Goal: Task Accomplishment & Management: Use online tool/utility

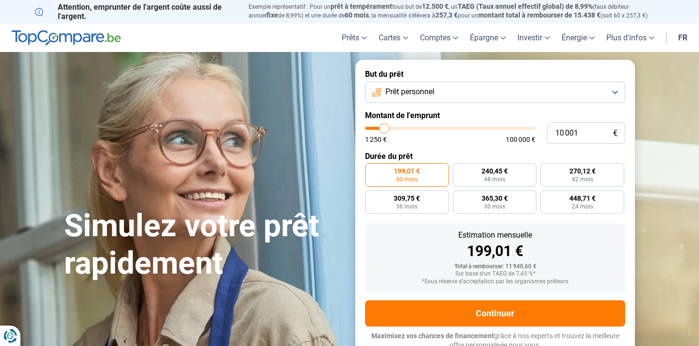
click at [456, 90] on button "Prêt personnel" at bounding box center [495, 92] width 260 height 21
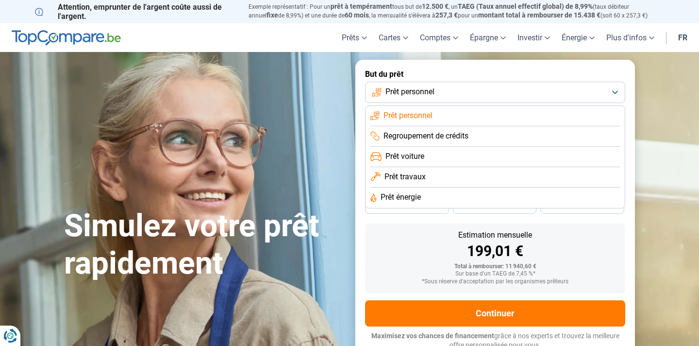
click at [456, 90] on button "Prêt personnel" at bounding box center [495, 92] width 260 height 21
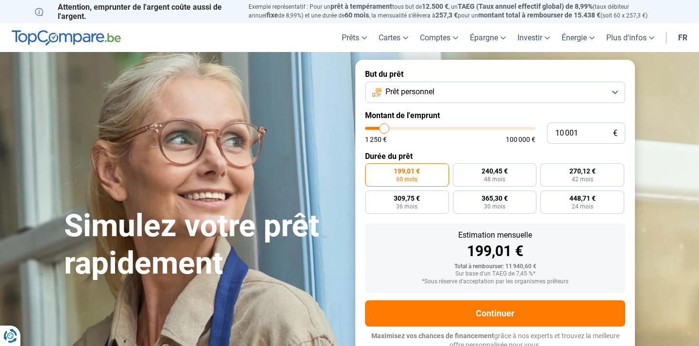
type input "10 250"
type input "10250"
type input "10 750"
type input "10750"
type input "11 250"
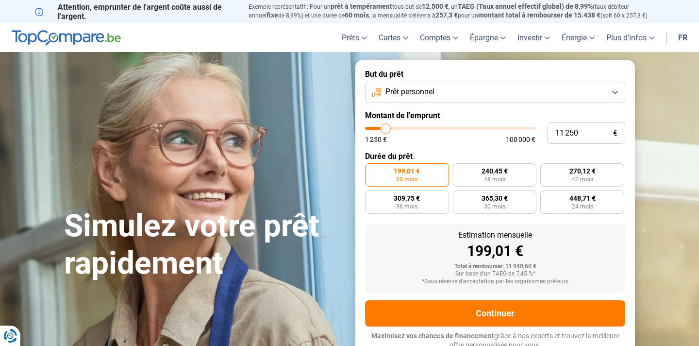
type input "11250"
type input "12 000"
type input "12000"
type input "12 500"
type input "12500"
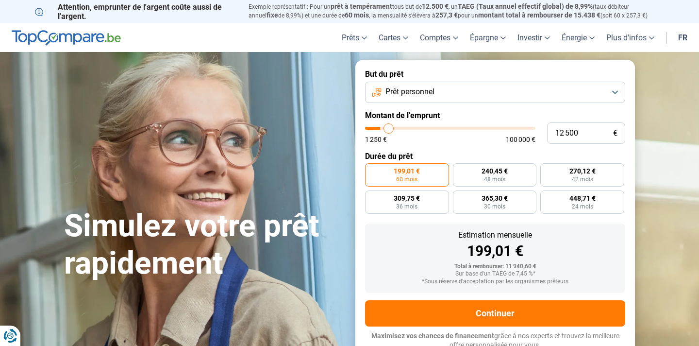
type input "13 250"
type input "13250"
type input "14 000"
type input "14000"
type input "14 750"
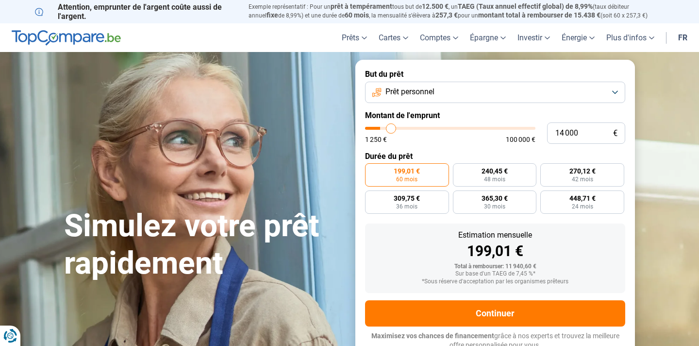
type input "14750"
type input "15 250"
type input "15250"
type input "15 750"
type input "15750"
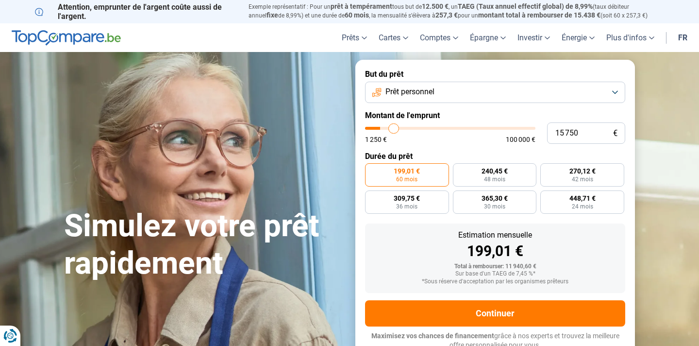
type input "16 500"
type input "16500"
type input "17 250"
type input "17250"
type input "17 750"
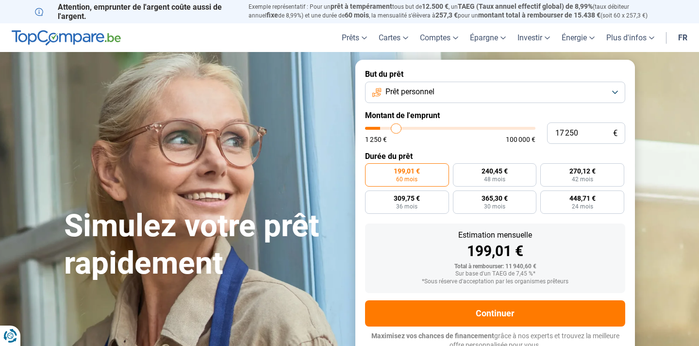
type input "17750"
type input "18 250"
type input "18250"
type input "18 750"
type input "18750"
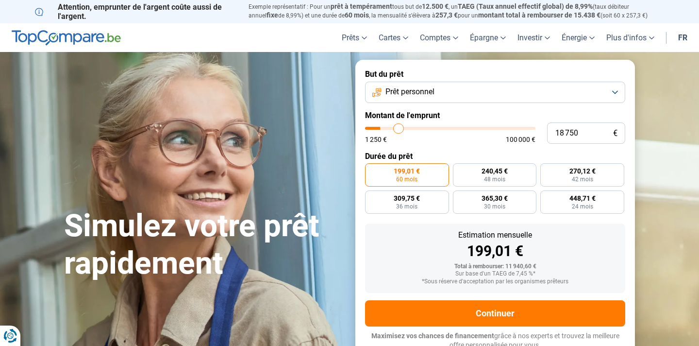
type input "19 250"
type input "19250"
type input "19 500"
type input "19500"
type input "19 750"
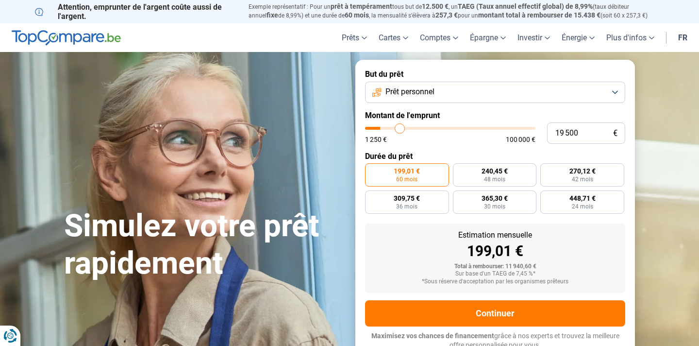
type input "19750"
type input "20 000"
type input "20000"
type input "20 500"
type input "20500"
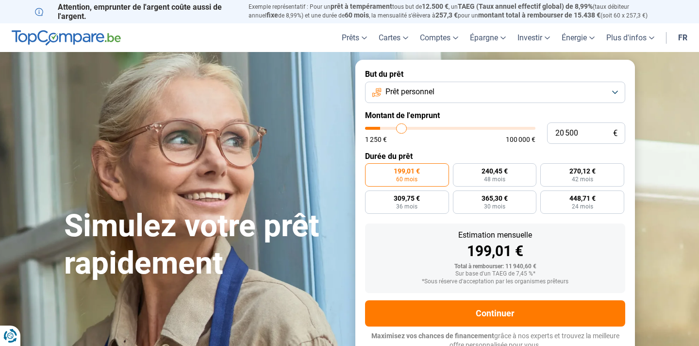
type input "20 750"
type input "20750"
type input "21 000"
type input "21000"
type input "21 250"
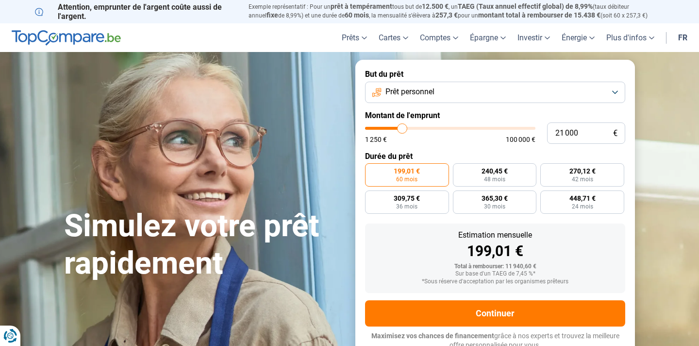
type input "21250"
type input "21 500"
type input "21500"
type input "22 000"
type input "22000"
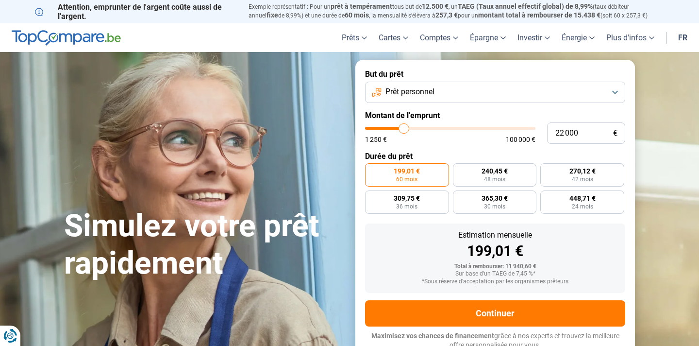
type input "22 250"
type input "22250"
type input "22 750"
type input "22750"
type input "23 500"
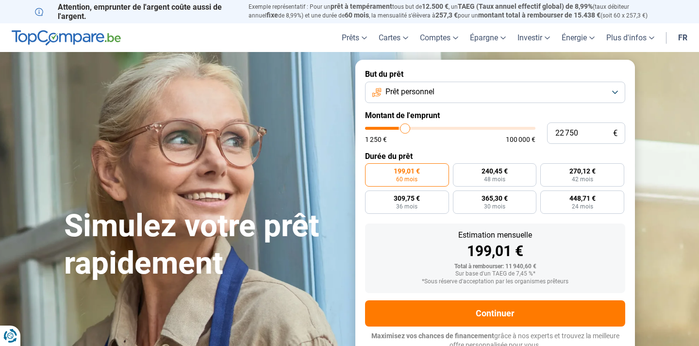
type input "23500"
type input "24 000"
type input "24000"
type input "24 500"
type input "24500"
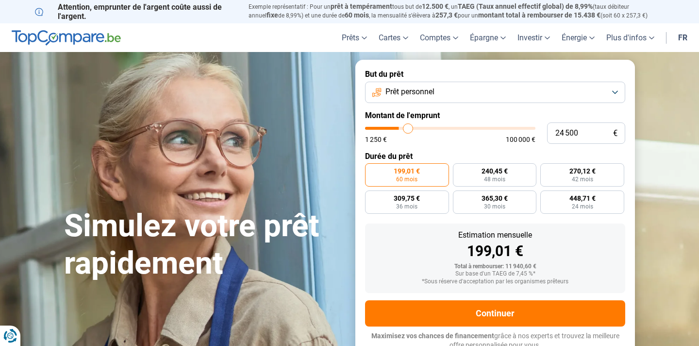
type input "25 000"
type input "25000"
type input "25 250"
type input "25250"
type input "25 500"
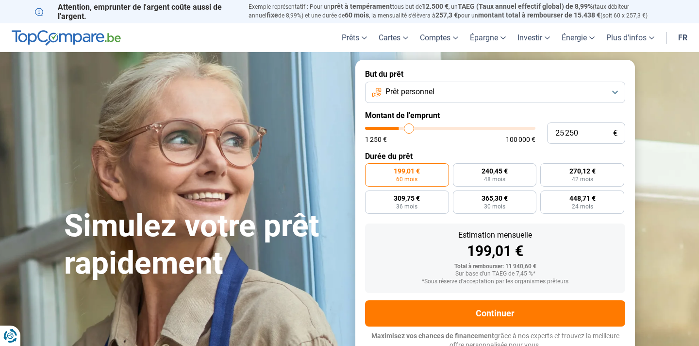
type input "25500"
type input "26 000"
type input "26000"
type input "26 500"
type input "26500"
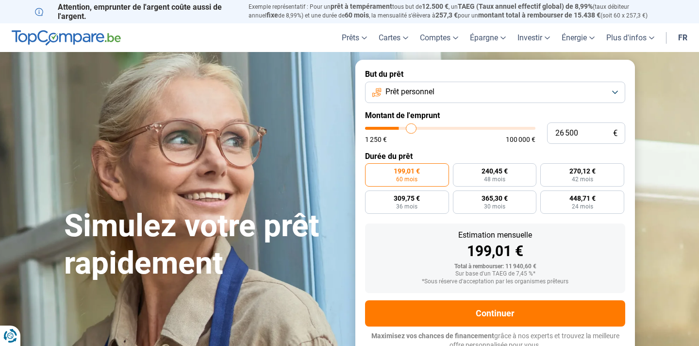
type input "26 750"
type input "26750"
type input "27 000"
type input "27000"
type input "27 250"
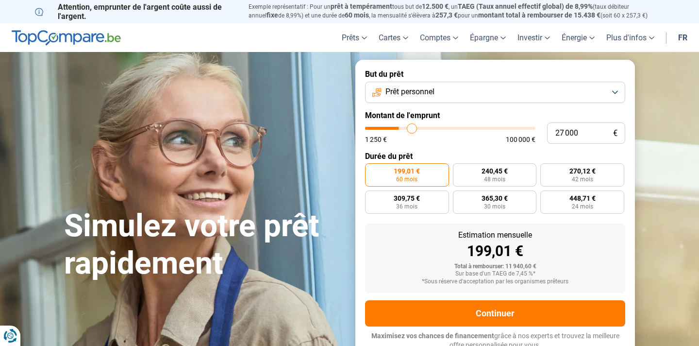
type input "27250"
type input "27 500"
type input "27500"
type input "27 250"
type input "27250"
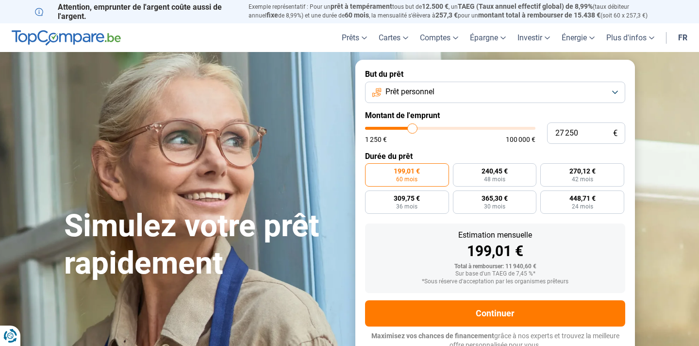
type input "27 000"
type input "27000"
type input "26 750"
type input "26750"
type input "26 500"
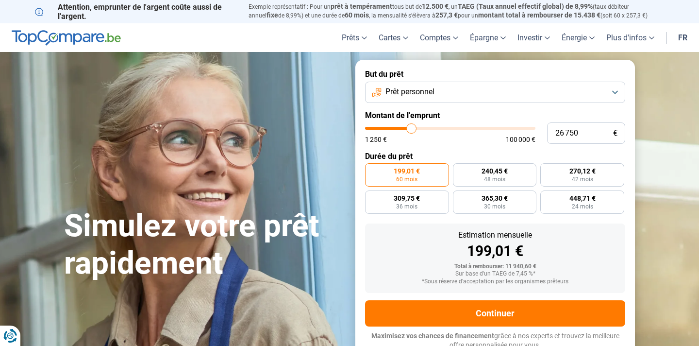
type input "26500"
type input "25 750"
type input "25750"
type input "25 250"
type input "25250"
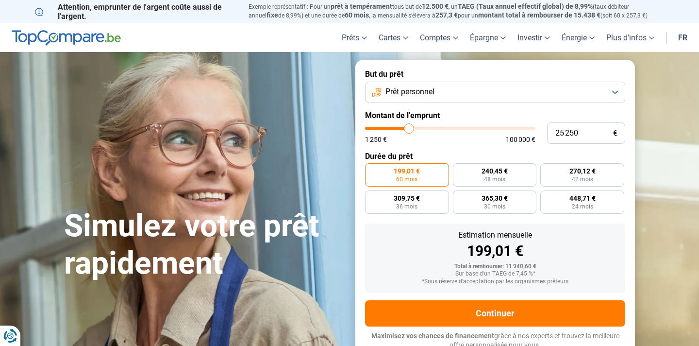
type input "24 500"
type input "24500"
type input "24 250"
type input "24250"
type input "23 750"
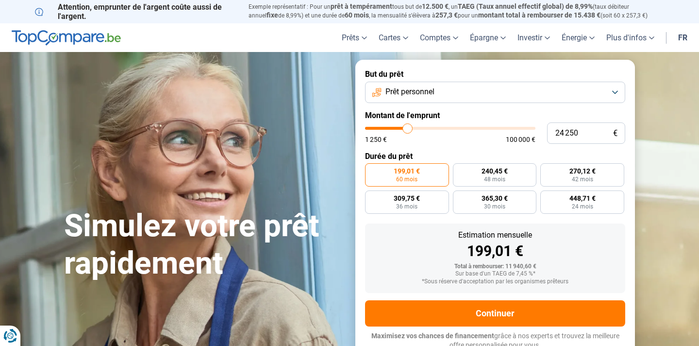
type input "23750"
type input "23 000"
type input "23000"
type input "22 500"
type input "22500"
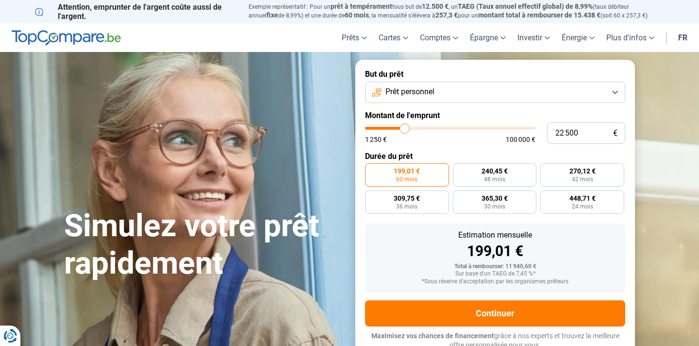
type input "22 250"
type input "22250"
type input "21 500"
type input "21500"
type input "21 000"
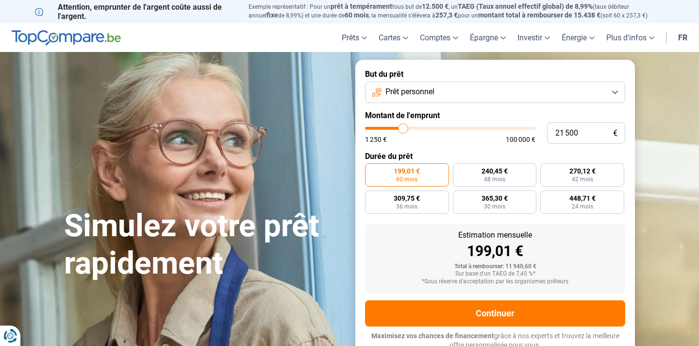
type input "21000"
type input "20 750"
type input "20750"
type input "20 500"
type input "20500"
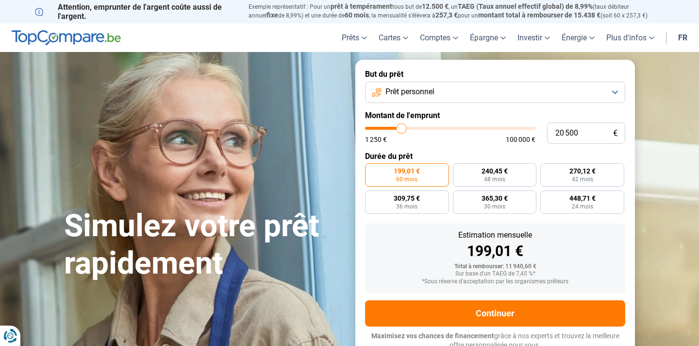
type input "19 750"
type input "19750"
type input "19 500"
type input "19500"
type input "19 250"
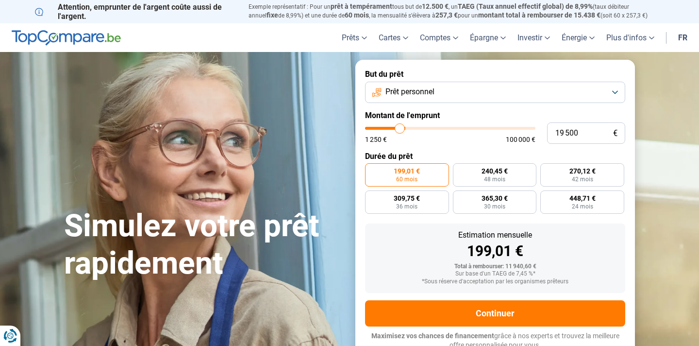
type input "19250"
type input "18 750"
type input "18750"
type input "18 500"
type input "18500"
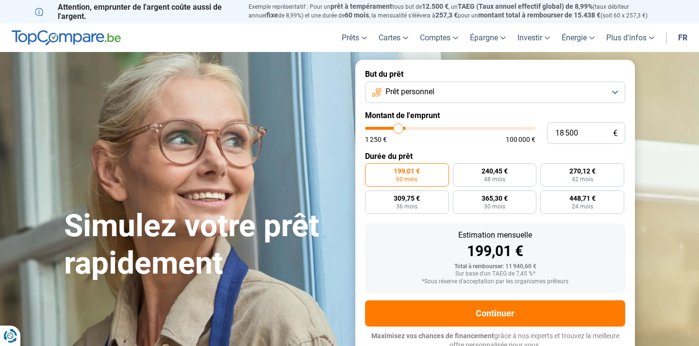
type input "18 250"
type input "18250"
type input "18 000"
type input "18000"
type input "17 750"
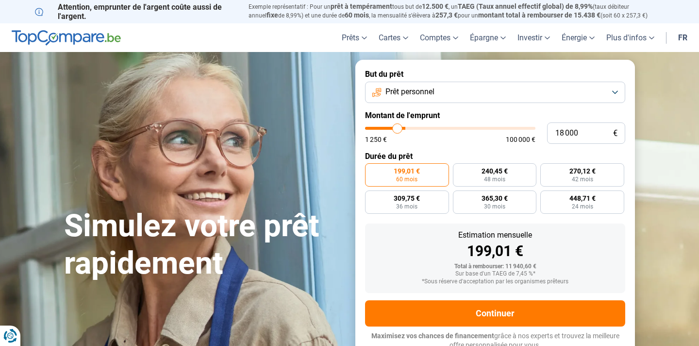
type input "17750"
type input "17 250"
type input "17250"
type input "17 000"
type input "17000"
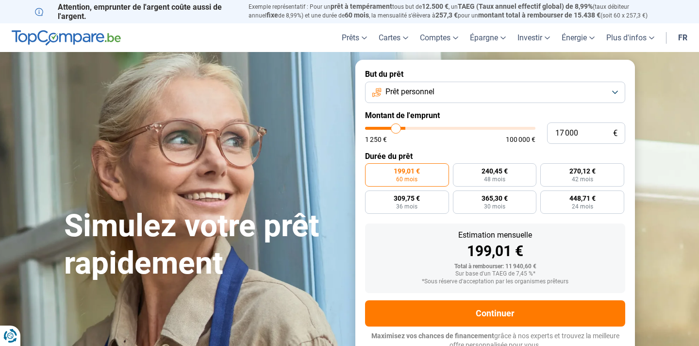
type input "16 750"
type input "16750"
type input "16 500"
type input "16500"
type input "16 250"
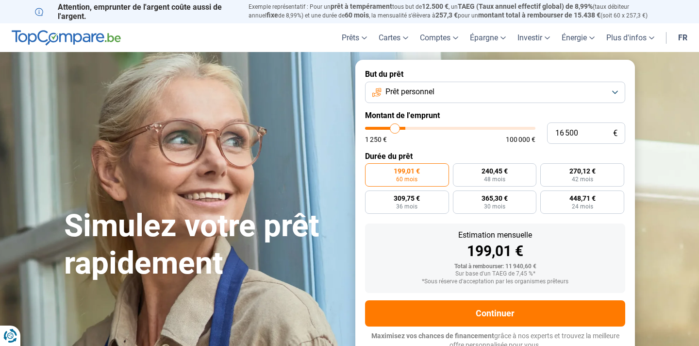
type input "16250"
type input "15 750"
type input "15750"
type input "15 500"
type input "15500"
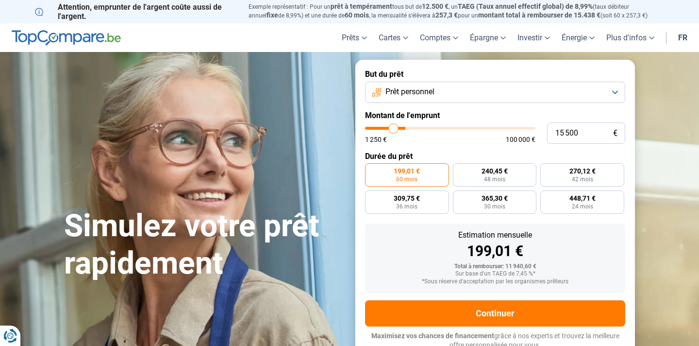
type input "15 250"
type input "15250"
type input "15 000"
type input "15000"
type input "14 750"
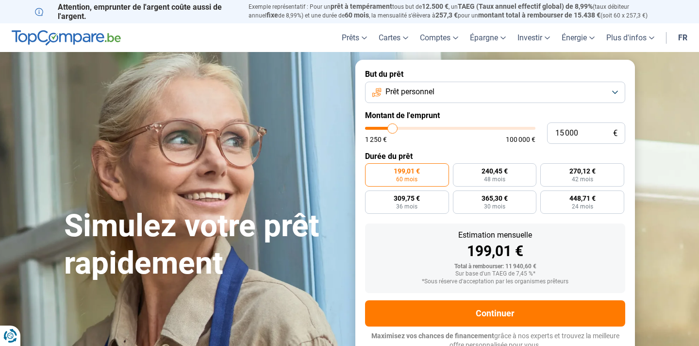
type input "14750"
type input "14 250"
type input "14250"
type input "13 750"
type input "13750"
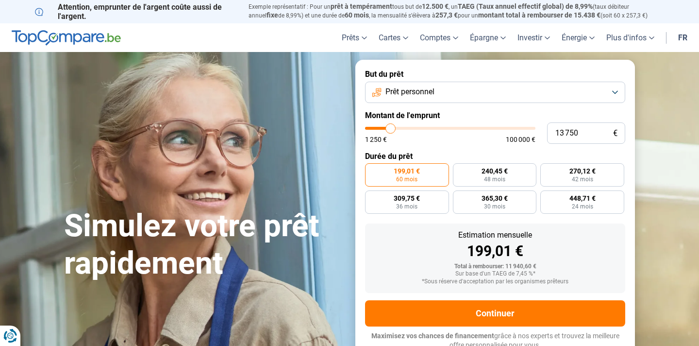
type input "13 500"
type input "13500"
type input "13 250"
type input "13250"
type input "12 500"
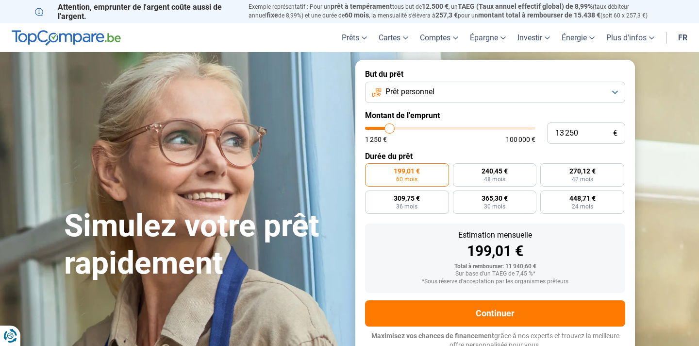
type input "12500"
type input "12 000"
type input "12000"
type input "11 250"
type input "11250"
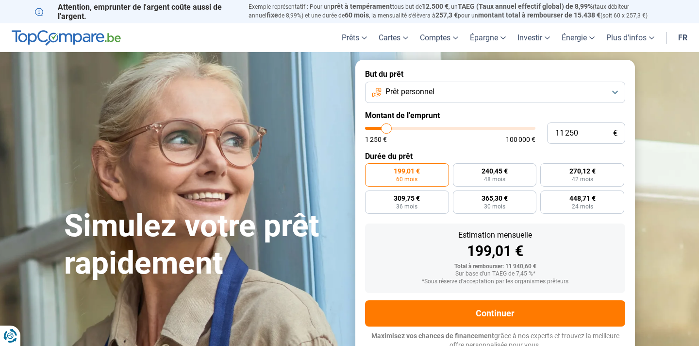
type input "11 000"
type input "11000"
type input "10 500"
type input "10500"
type input "9 750"
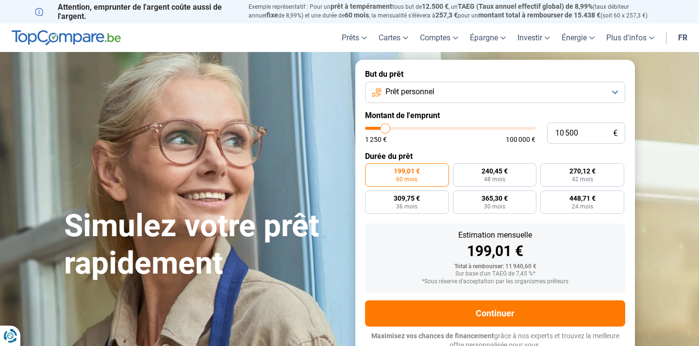
type input "9750"
type input "9 500"
type input "9500"
type input "9 250"
type input "9250"
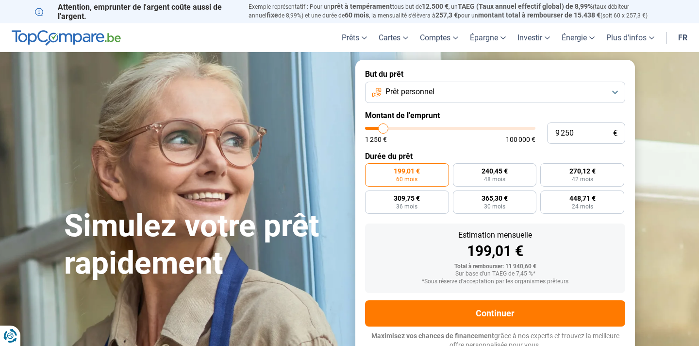
type input "9 000"
type input "9000"
type input "8 750"
type input "8750"
type input "8 250"
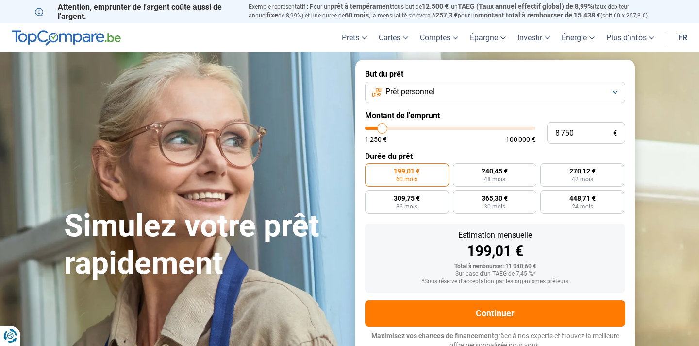
type input "8250"
type input "8 000"
type input "8000"
click at [381, 130] on input "range" at bounding box center [450, 128] width 170 height 3
radio input "true"
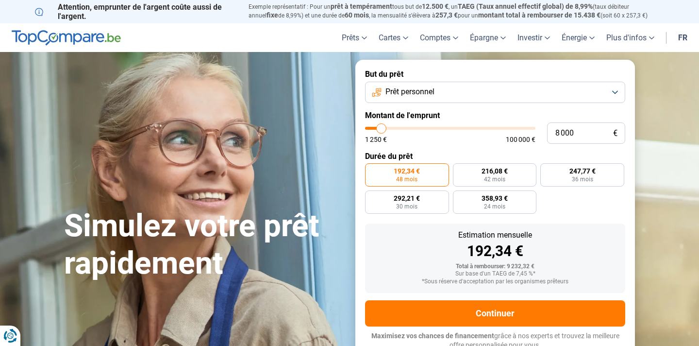
scroll to position [2, 0]
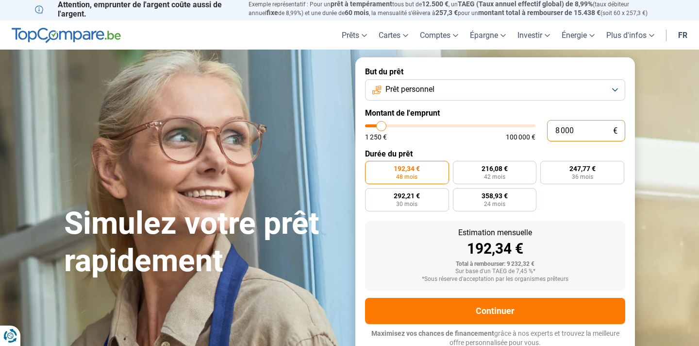
drag, startPoint x: 576, startPoint y: 133, endPoint x: 523, endPoint y: 133, distance: 52.9
click at [523, 133] on div "8 000 € 1 250 € 100 000 €" at bounding box center [495, 130] width 260 height 21
type input "1"
type input "1250"
type input "1 250"
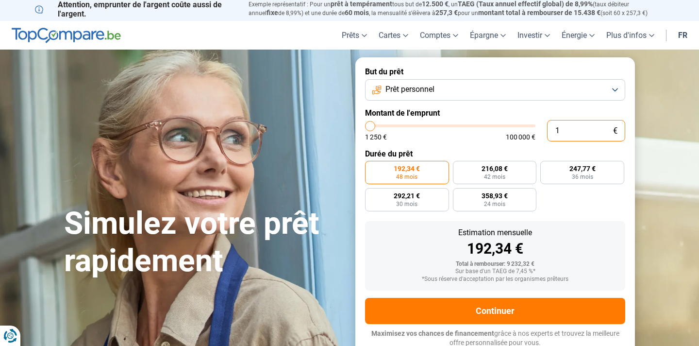
type input "1250"
radio input "true"
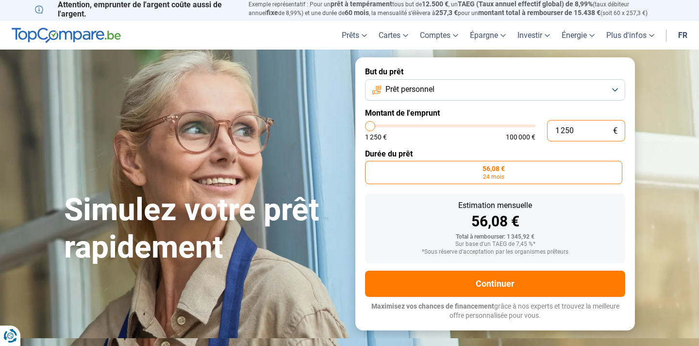
type input "12 500"
type input "12500"
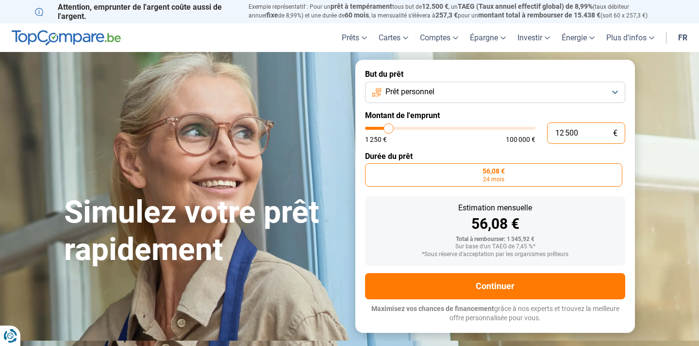
radio input "false"
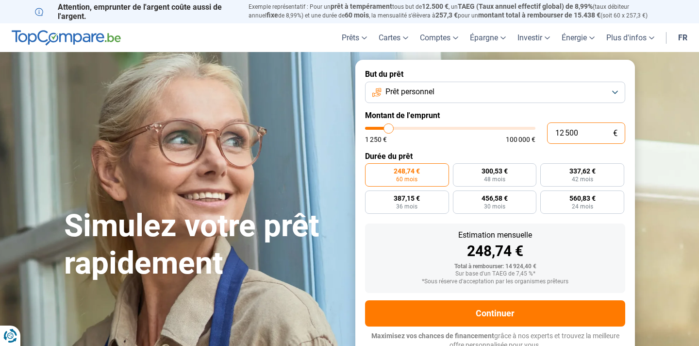
scroll to position [2, 0]
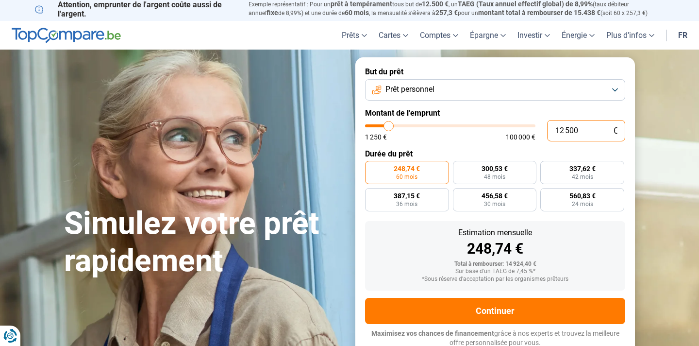
type input "1 250"
type input "1250"
type input "125"
type input "1250"
type input "12"
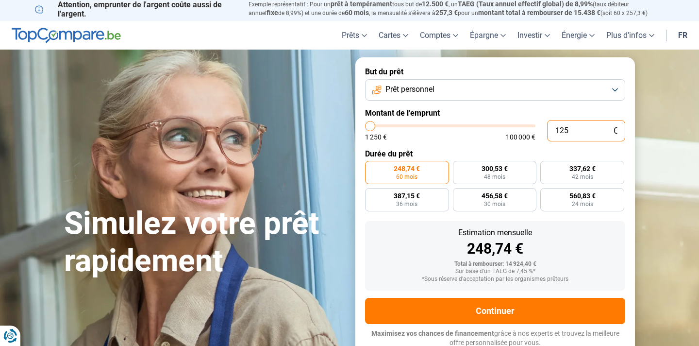
type input "1250"
type input "1"
type input "1250"
type input "1 250"
type input "1250"
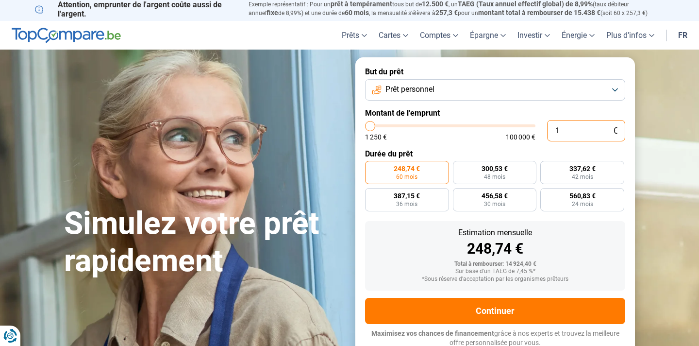
radio input "true"
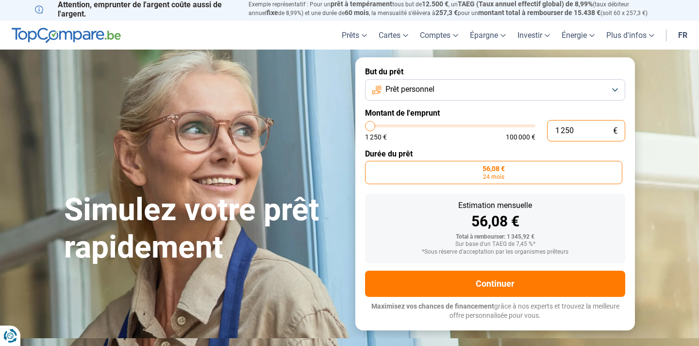
scroll to position [0, 0]
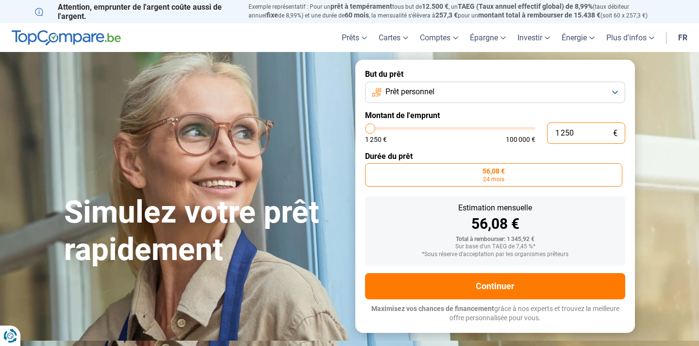
type input "125"
type input "1250"
drag, startPoint x: 367, startPoint y: 129, endPoint x: 385, endPoint y: 129, distance: 17.5
click at [385, 129] on input "range" at bounding box center [450, 128] width 170 height 3
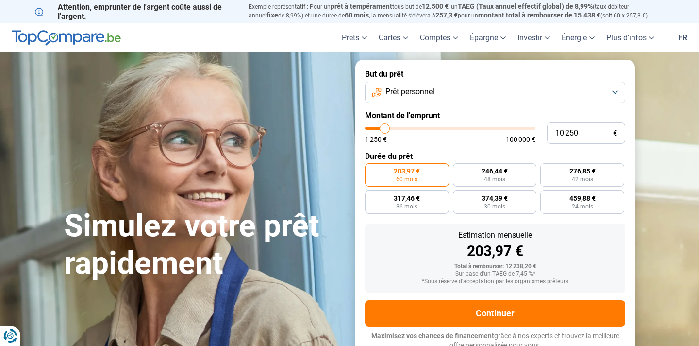
scroll to position [2, 0]
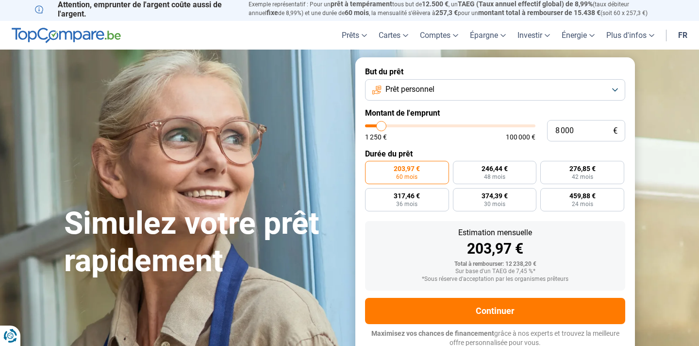
click at [381, 127] on input "range" at bounding box center [450, 125] width 170 height 3
